Goal: Obtain resource: Download file/media

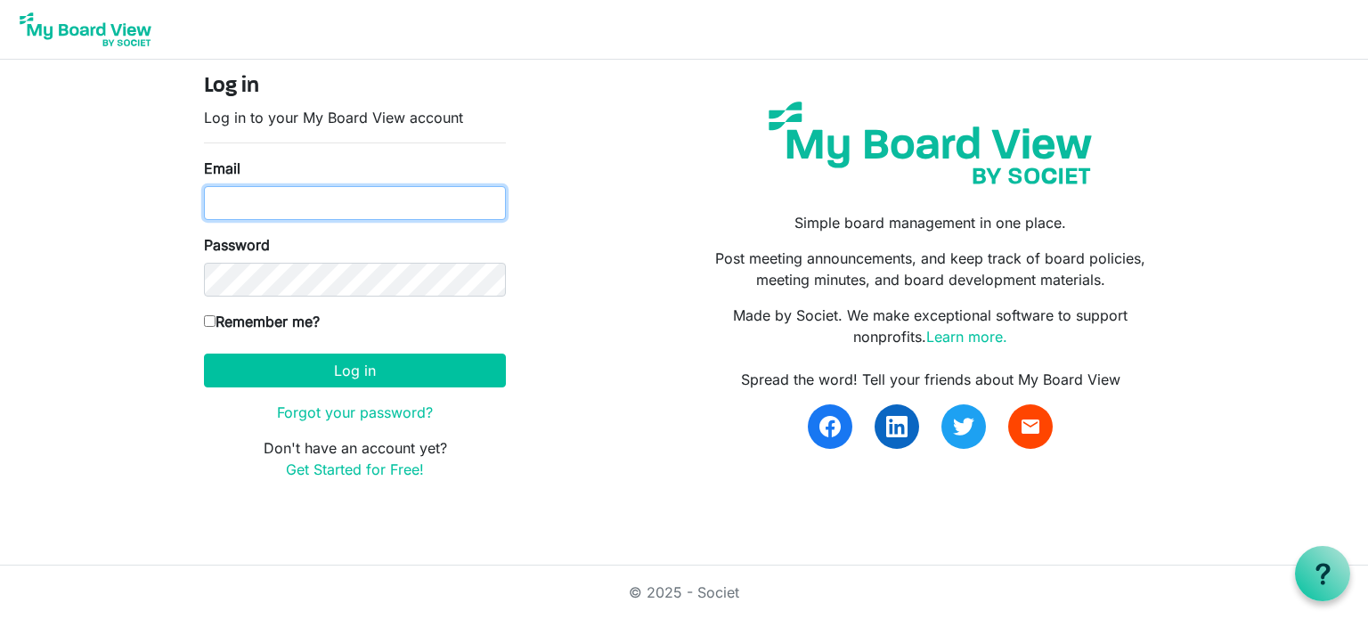
click at [239, 206] on input "Email" at bounding box center [355, 203] width 302 height 34
type input "marield81@aol.com"
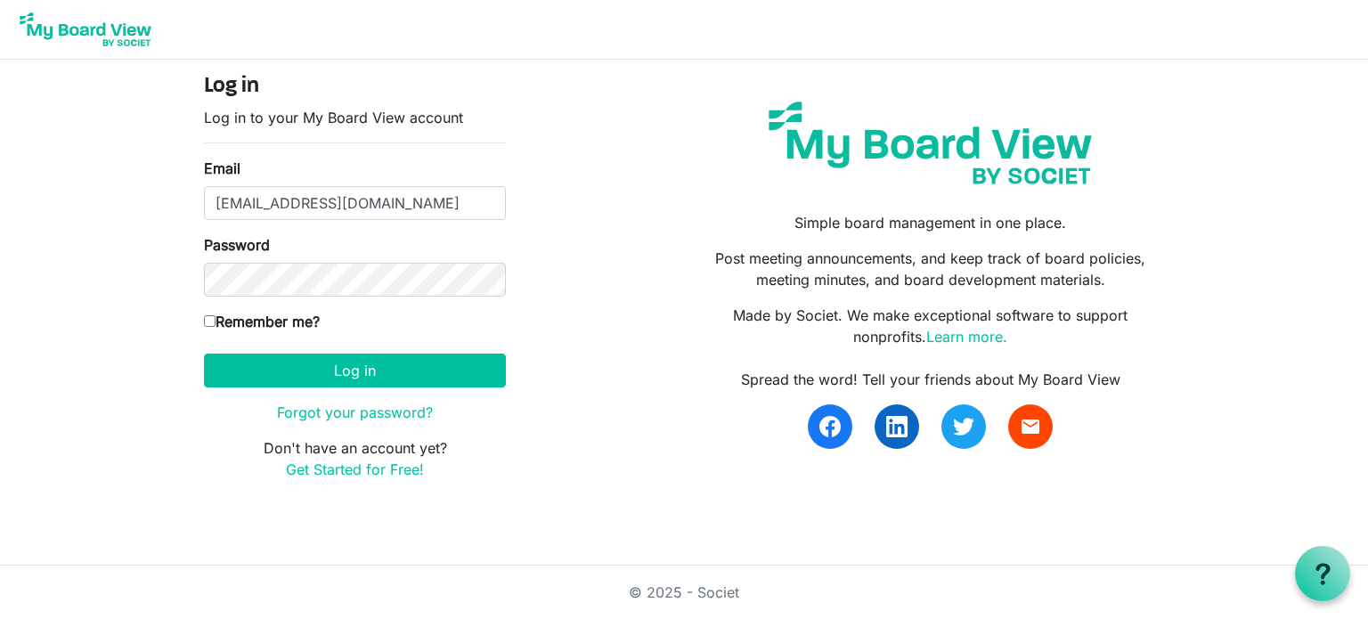
click at [207, 322] on input "Remember me?" at bounding box center [210, 321] width 12 height 12
checkbox input "true"
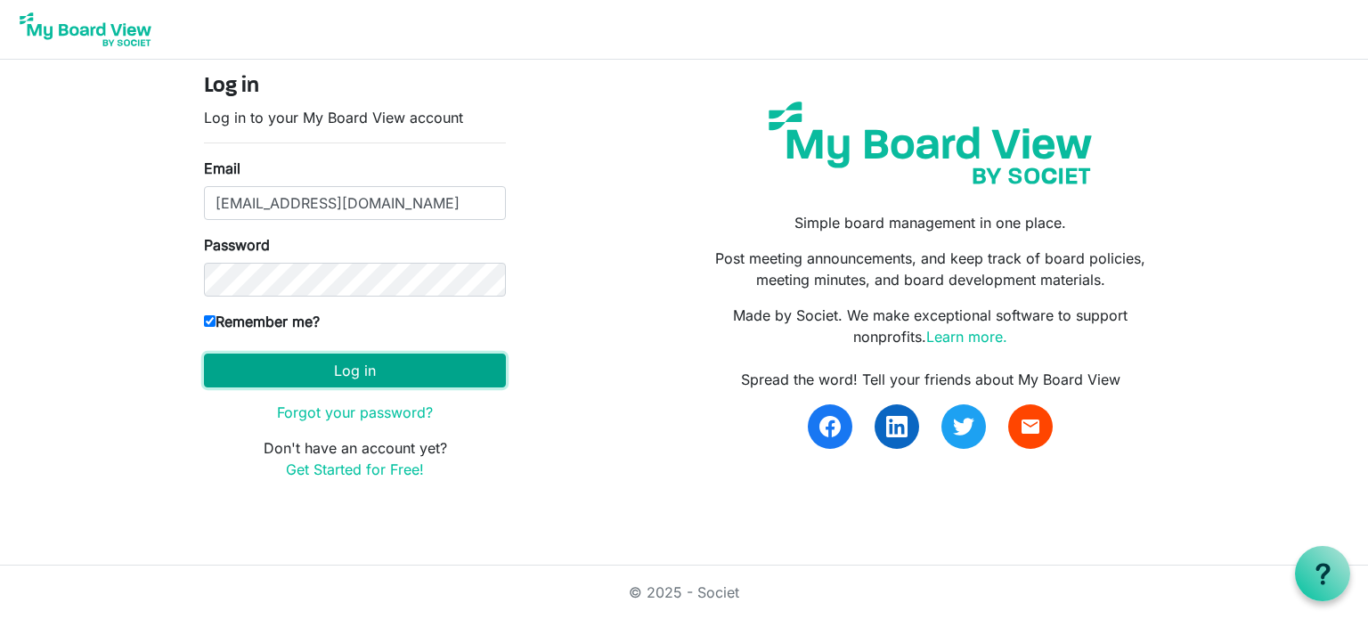
click at [304, 379] on button "Log in" at bounding box center [355, 371] width 302 height 34
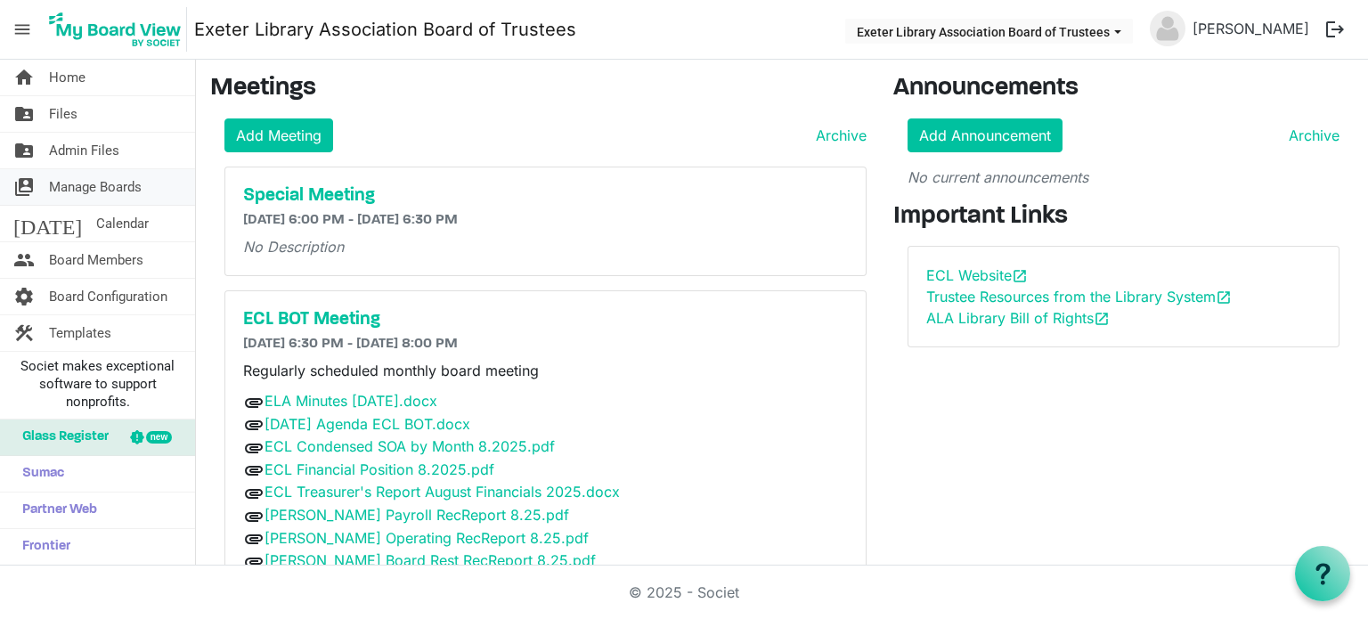
click at [137, 193] on span "Manage Boards" at bounding box center [95, 187] width 93 height 36
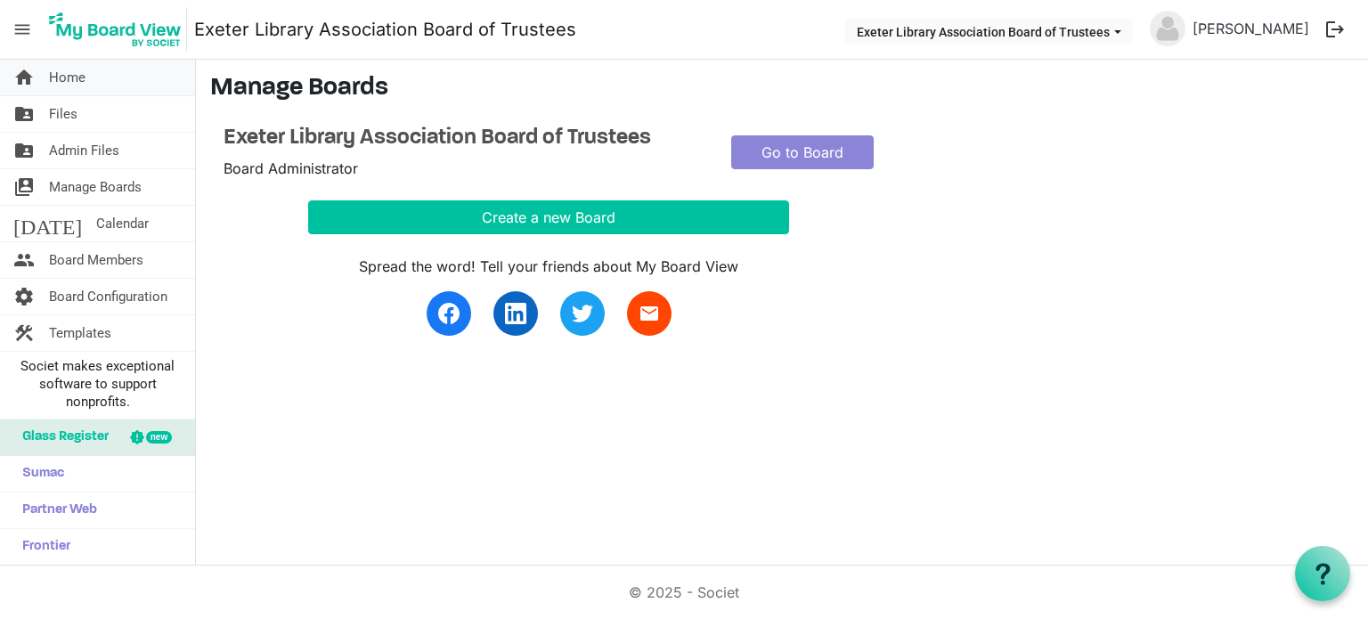
click at [81, 79] on span "Home" at bounding box center [67, 78] width 37 height 36
click at [85, 77] on span "Home" at bounding box center [67, 78] width 37 height 36
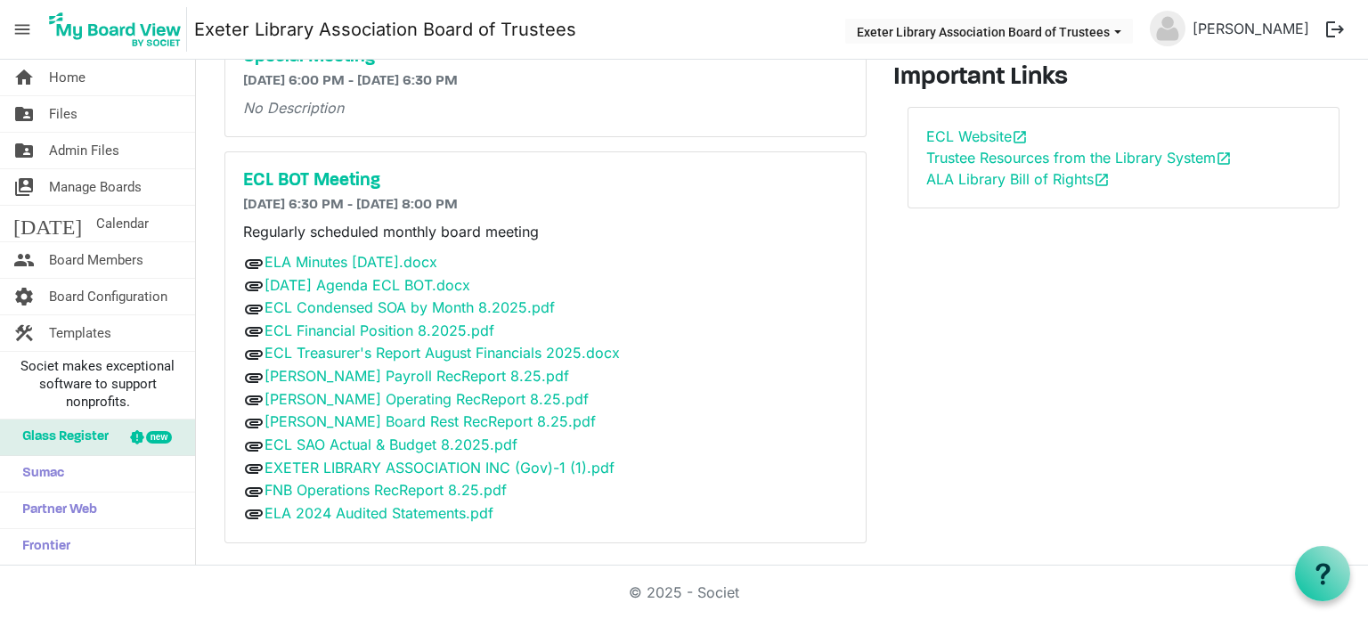
scroll to position [140, 0]
click at [417, 284] on link "September 8 2025 Agenda ECL BOT.docx" at bounding box center [368, 284] width 206 height 18
click at [363, 303] on link "ECL Condensed SOA by Month 8.2025.pdf" at bounding box center [410, 307] width 290 height 18
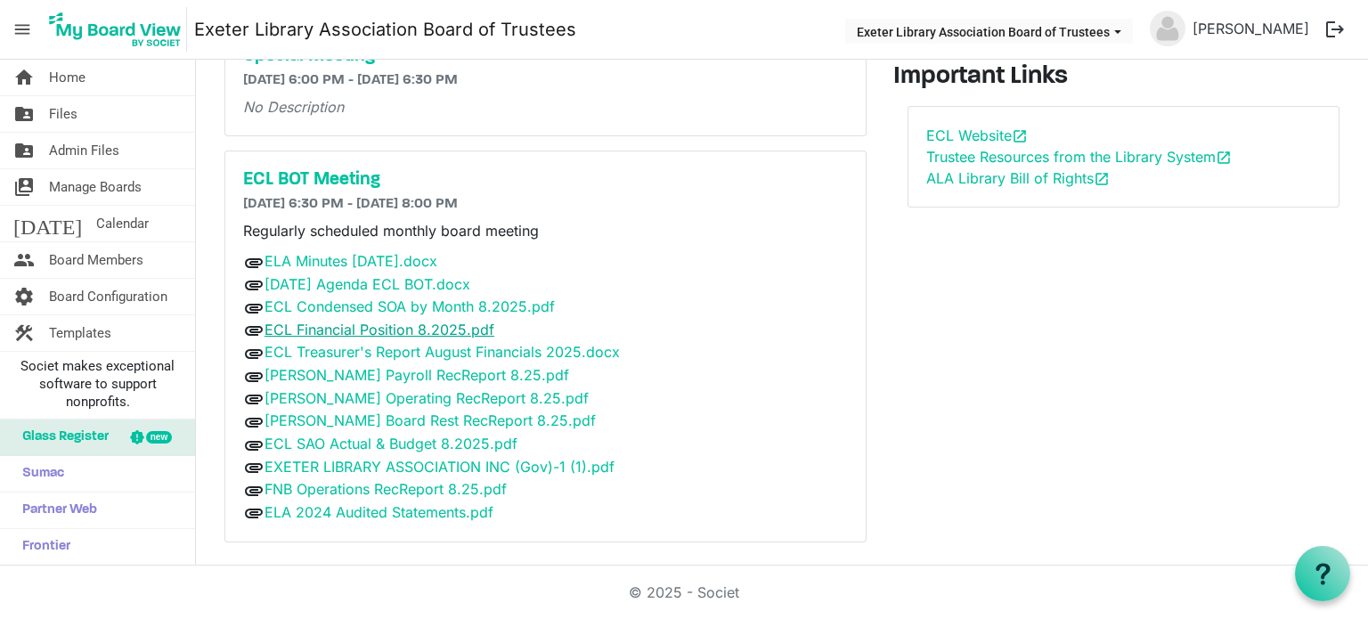
click at [412, 330] on link "ECL Financial Position 8.2025.pdf" at bounding box center [380, 330] width 230 height 18
click at [411, 329] on link "ECL Financial Position 8.2025.pdf" at bounding box center [380, 330] width 230 height 18
click at [406, 355] on link "ECL Treasurer's Report August Financials 2025.docx" at bounding box center [442, 352] width 355 height 18
click at [396, 375] on link "Tompkins Payroll RecReport 8.25.pdf" at bounding box center [417, 375] width 305 height 18
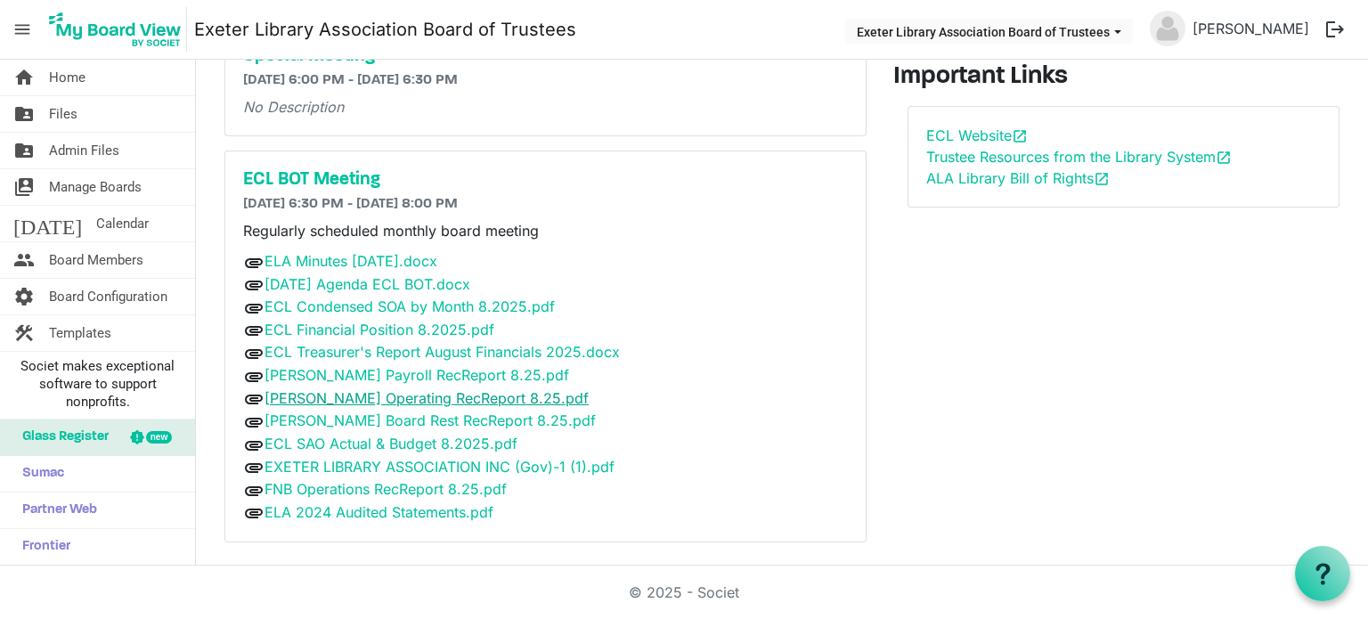
click at [401, 394] on link "Tompkins Operating RecReport 8.25.pdf" at bounding box center [427, 398] width 324 height 18
click at [401, 412] on link "Tompkins Board Rest RecReport 8.25.pdf" at bounding box center [430, 421] width 331 height 18
click at [447, 467] on link "EXETER LIBRARY ASSOCIATION INC (Gov)-1 (1).pdf" at bounding box center [440, 467] width 350 height 18
click at [440, 485] on link "FNB Operations RecReport 8.25.pdf" at bounding box center [386, 489] width 242 height 18
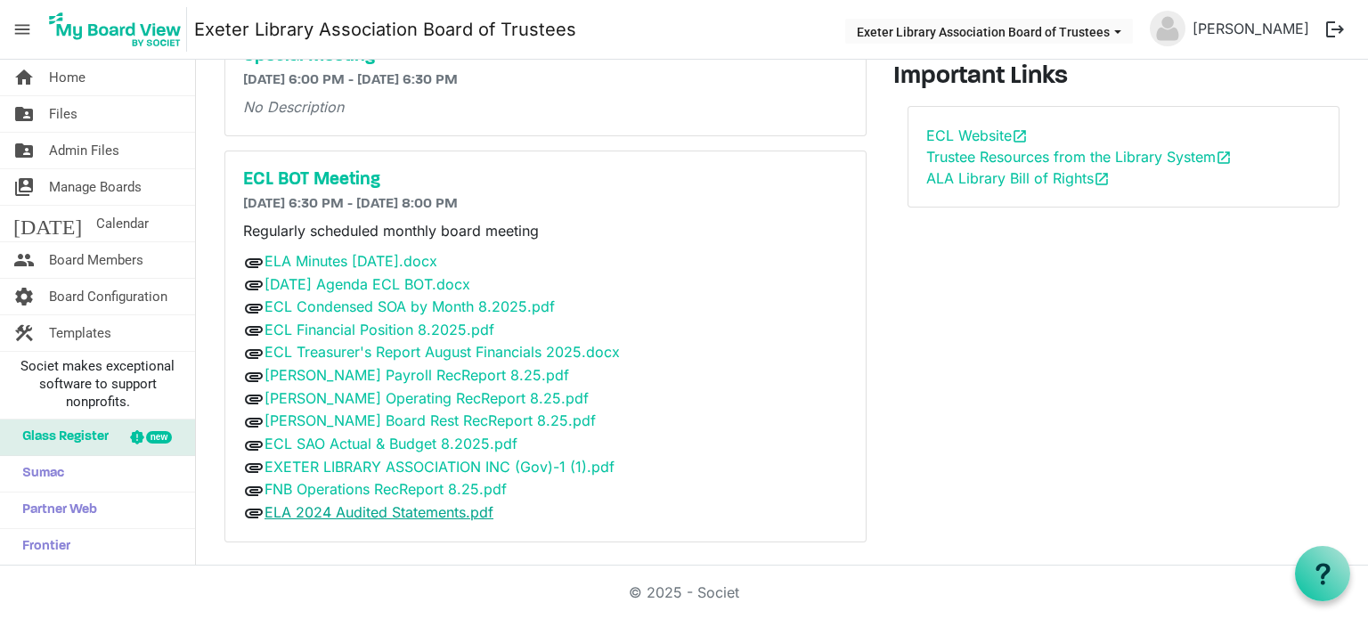
click at [359, 509] on link "ELA 2024 Audited Statements.pdf" at bounding box center [379, 512] width 229 height 18
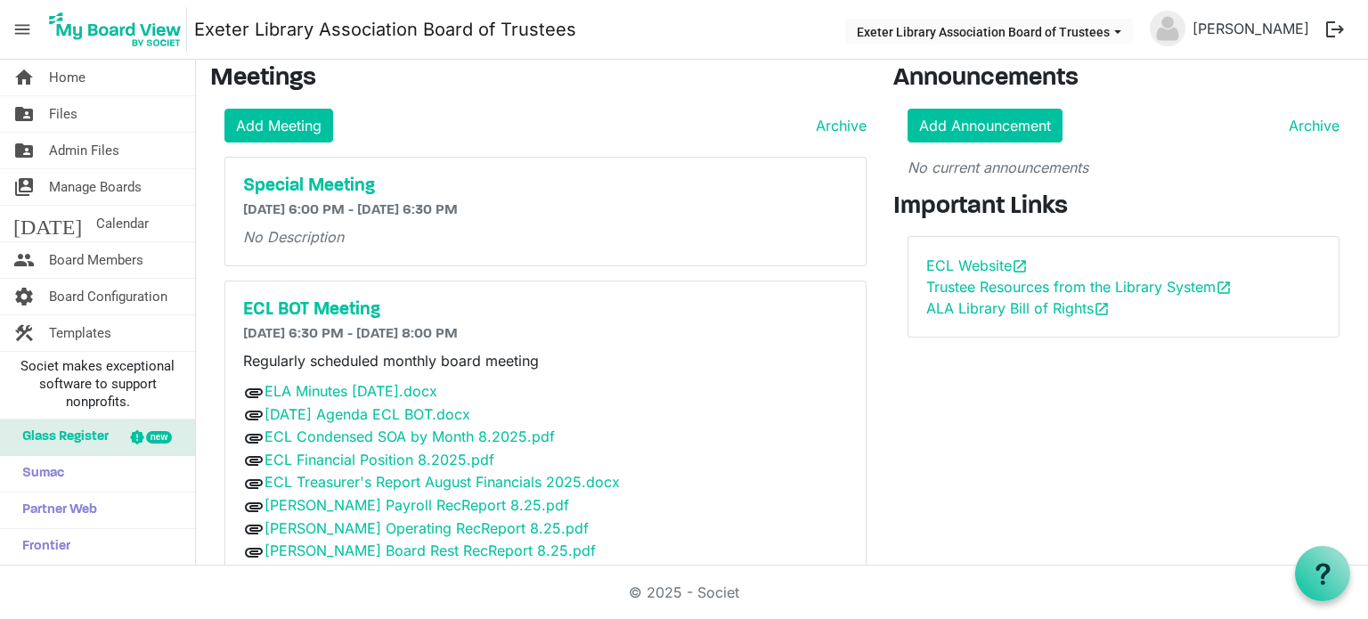
scroll to position [0, 0]
